Goal: Check status

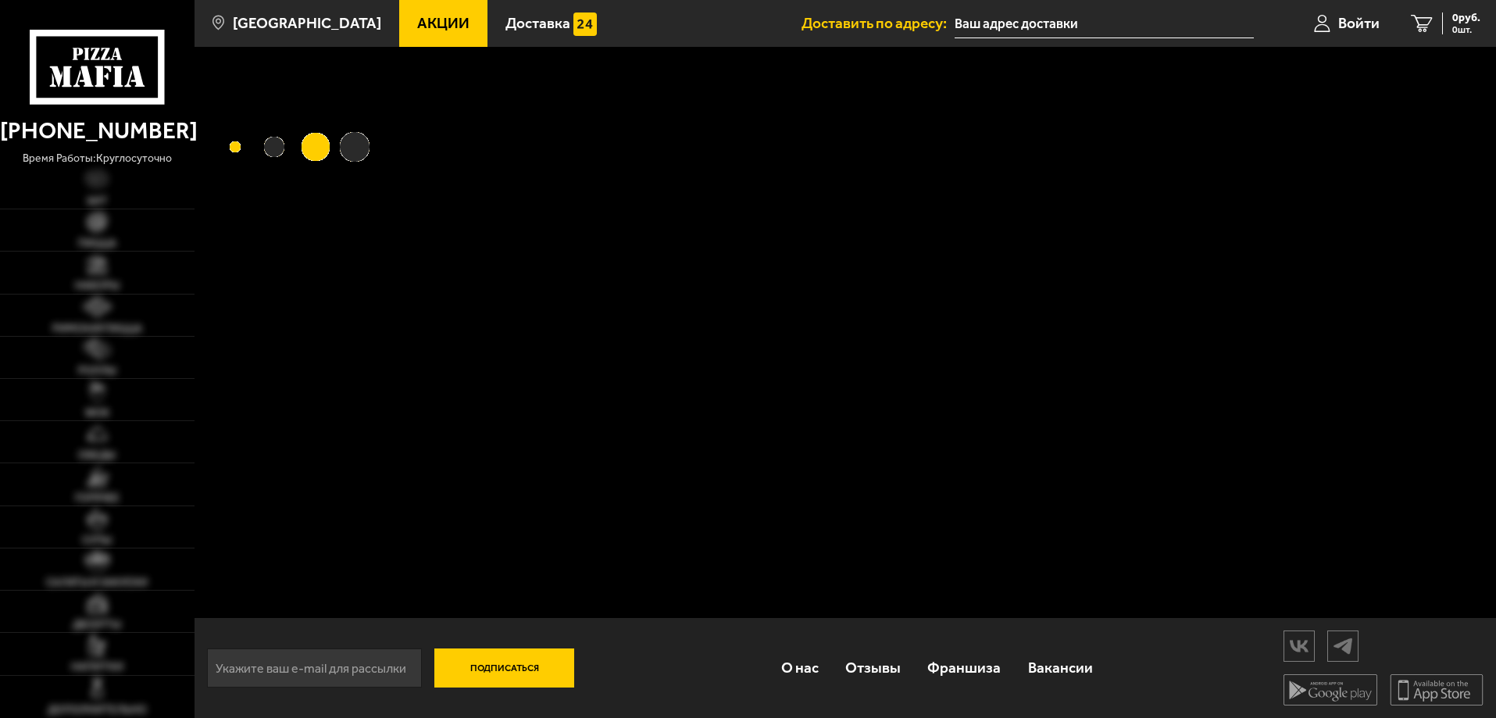
type input "[STREET_ADDRESS]"
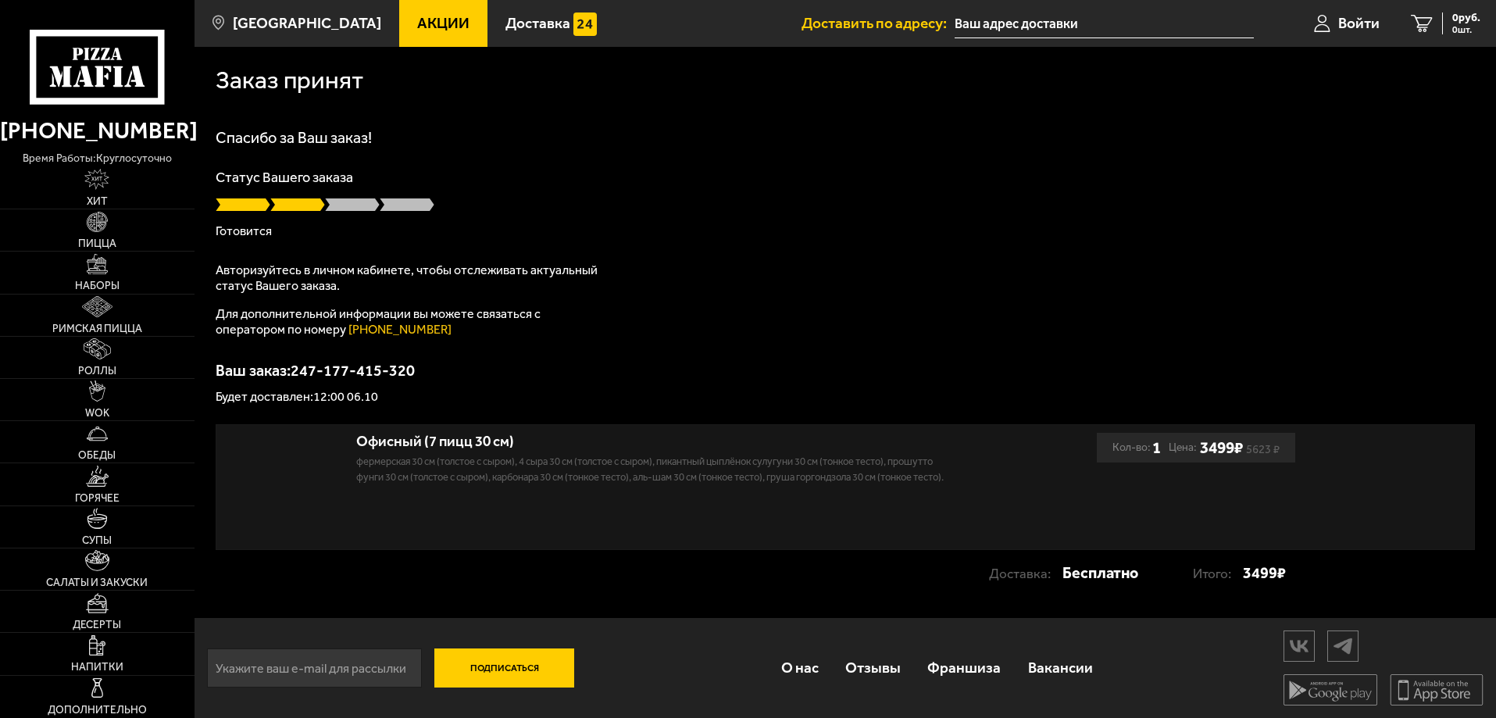
type input "[STREET_ADDRESS]"
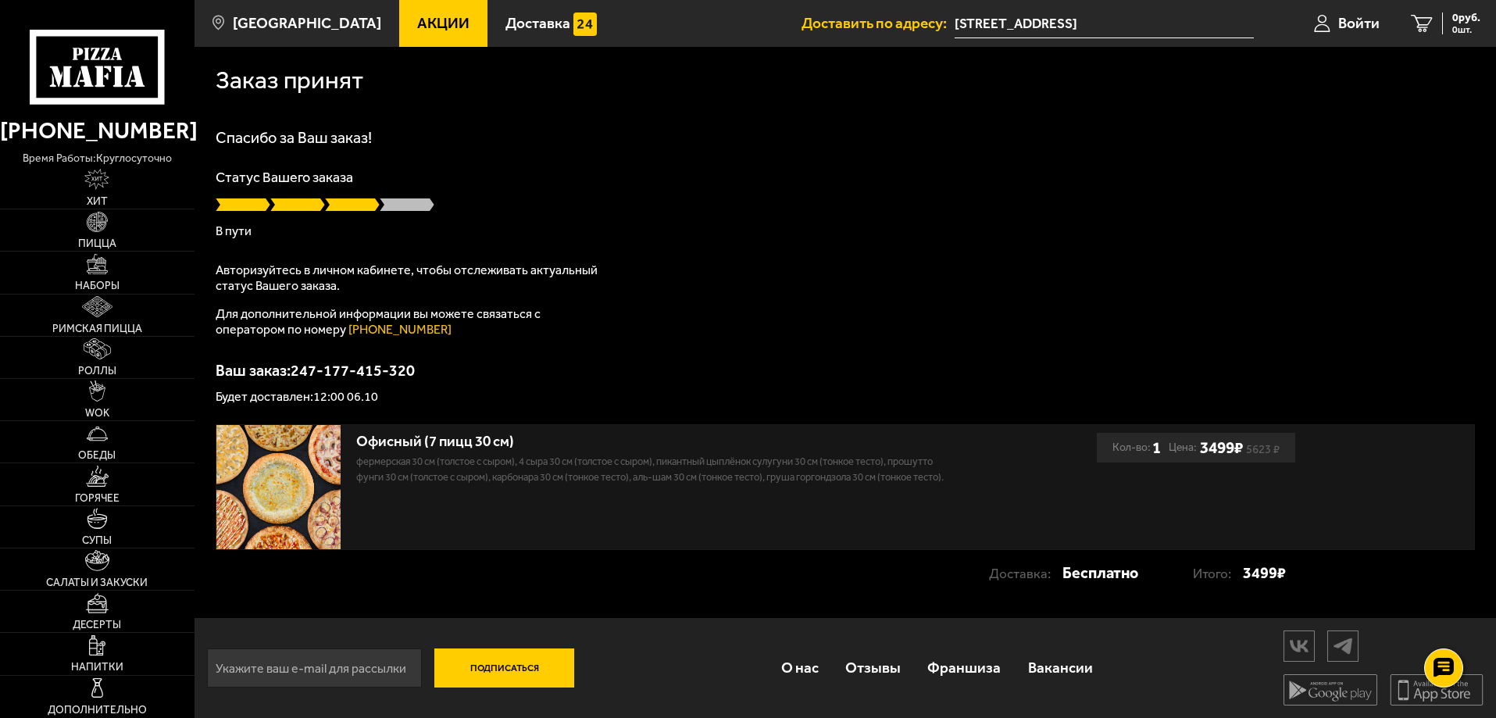
click at [405, 228] on p "В пути" at bounding box center [845, 231] width 1259 height 12
